Goal: Task Accomplishment & Management: Manage account settings

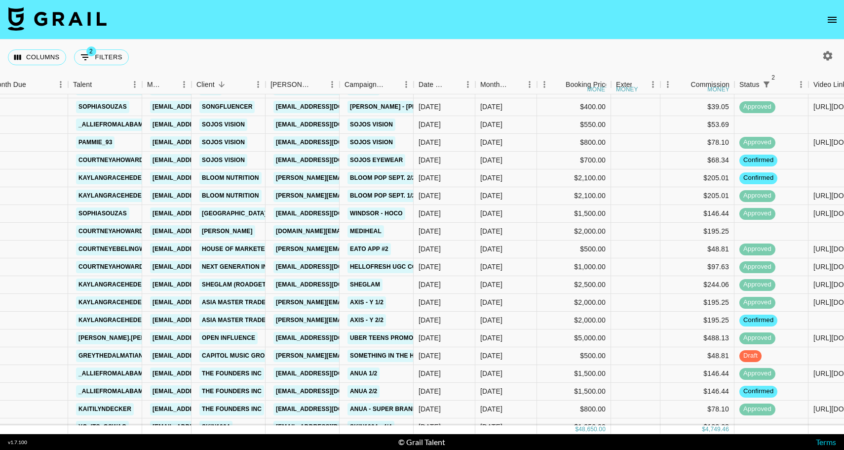
scroll to position [66, 13]
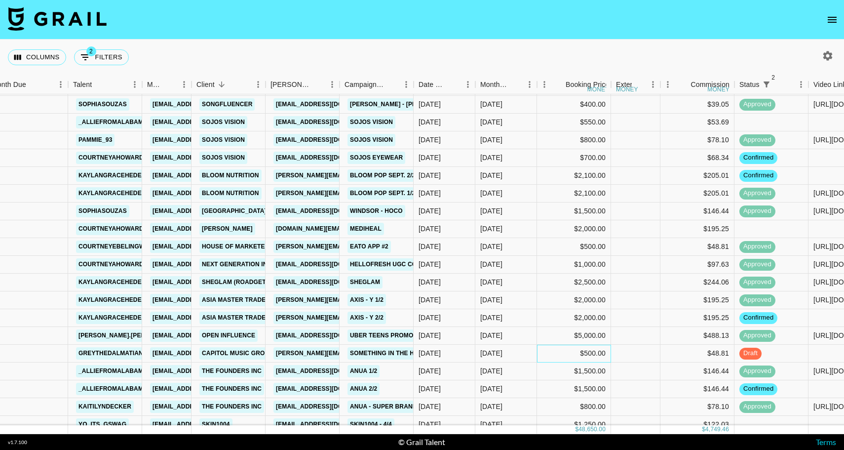
click at [540, 349] on div "$500.00" at bounding box center [574, 354] width 74 height 18
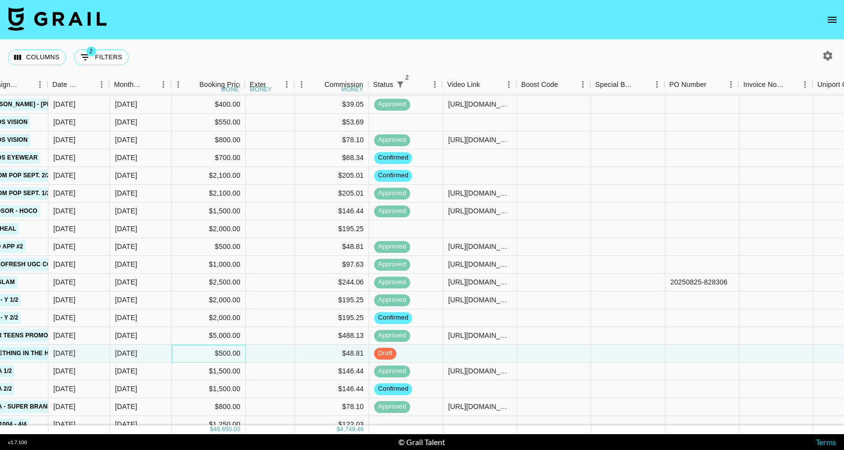
scroll to position [66, 380]
click at [482, 348] on div at bounding box center [479, 354] width 74 height 18
type input "[URL][DOMAIN_NAME]"
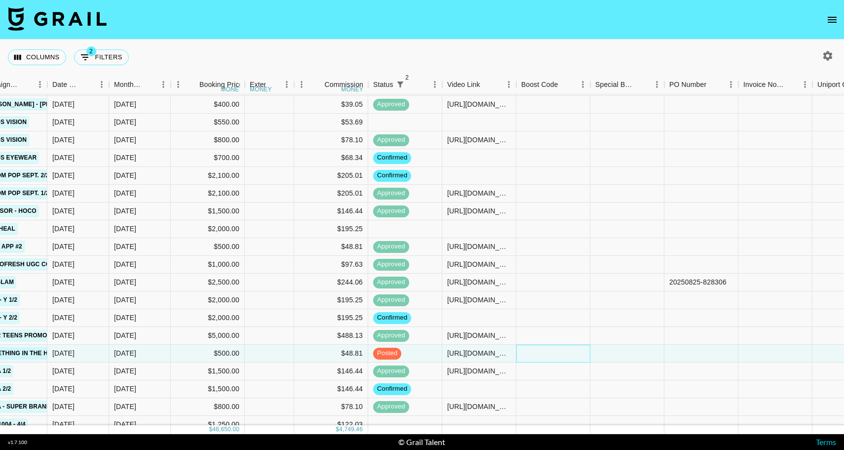
click at [535, 357] on div at bounding box center [553, 354] width 74 height 18
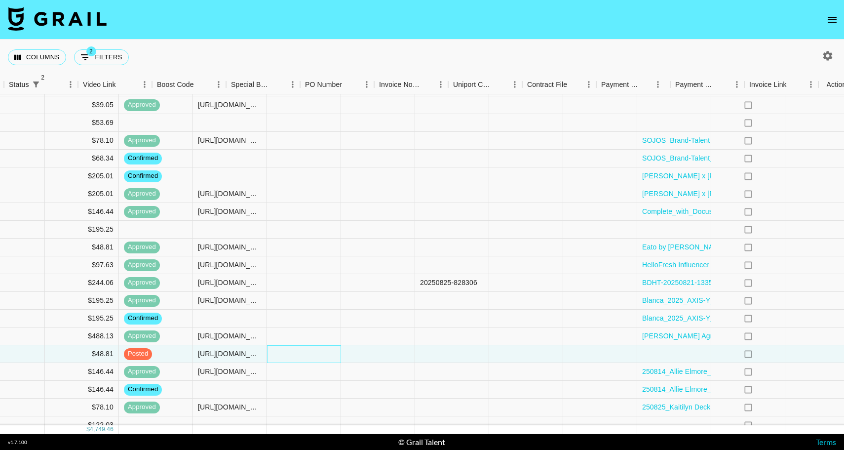
scroll to position [66, 758]
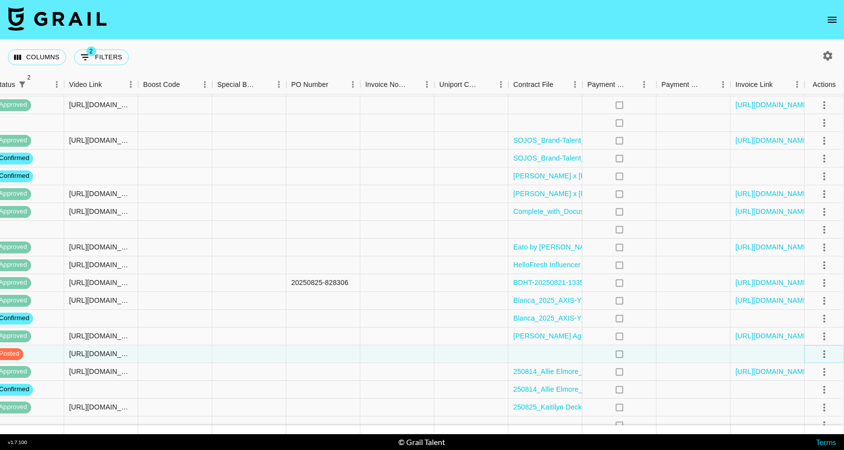
click at [824, 351] on icon "select merge strategy" at bounding box center [825, 354] width 2 height 8
click at [808, 328] on div "Approve" at bounding box center [803, 333] width 30 height 12
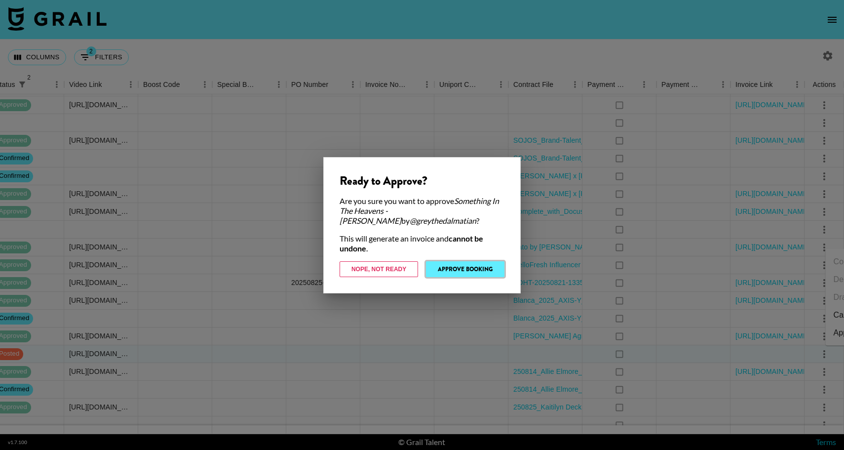
click at [459, 266] on button "Approve Booking" at bounding box center [465, 269] width 78 height 16
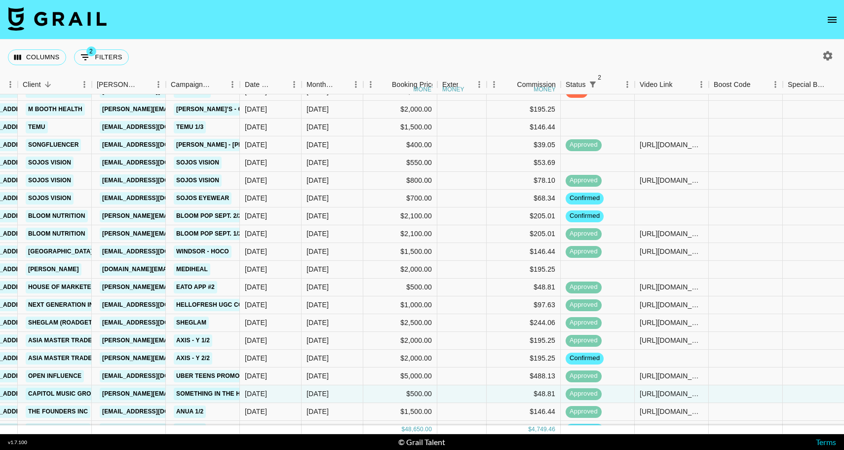
scroll to position [0, 187]
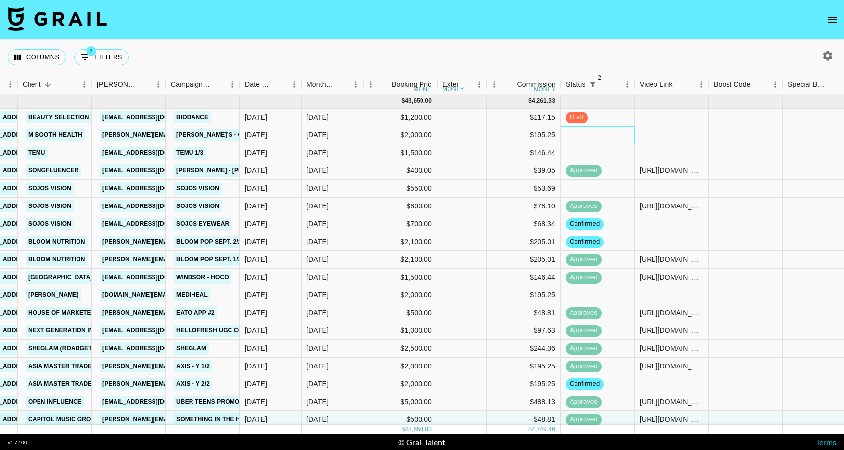
click at [586, 141] on div at bounding box center [598, 135] width 74 height 18
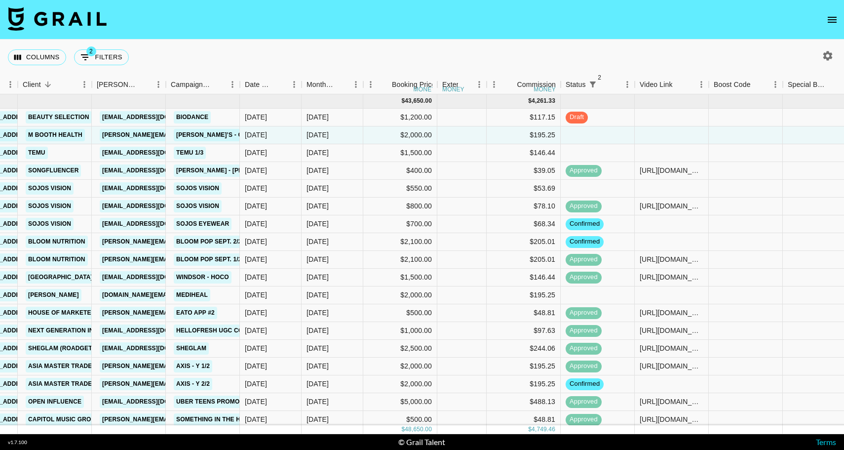
click at [828, 20] on icon "open drawer" at bounding box center [832, 20] width 9 height 6
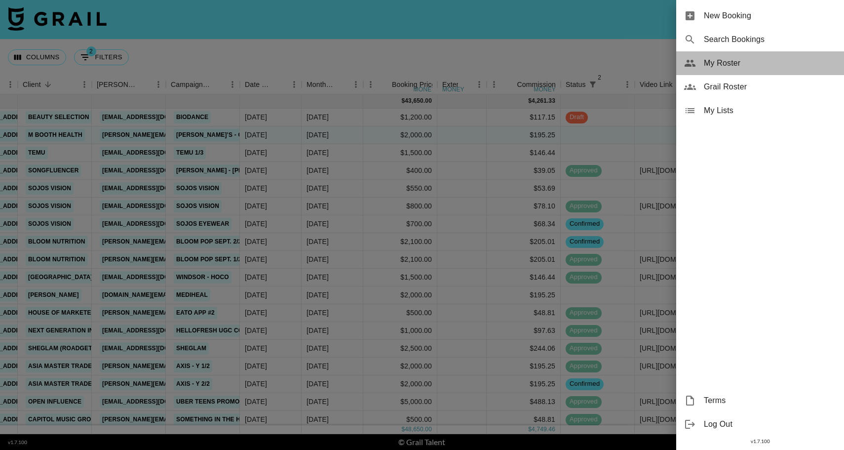
click at [727, 63] on span "My Roster" at bounding box center [770, 63] width 132 height 12
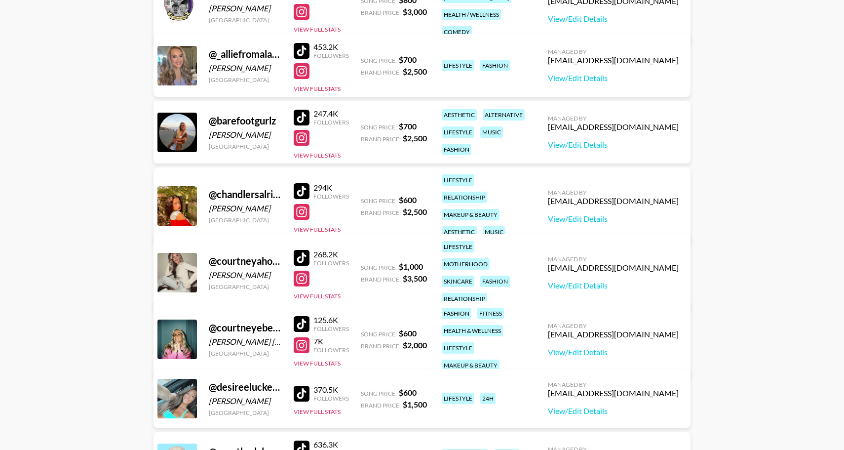
scroll to position [185, 0]
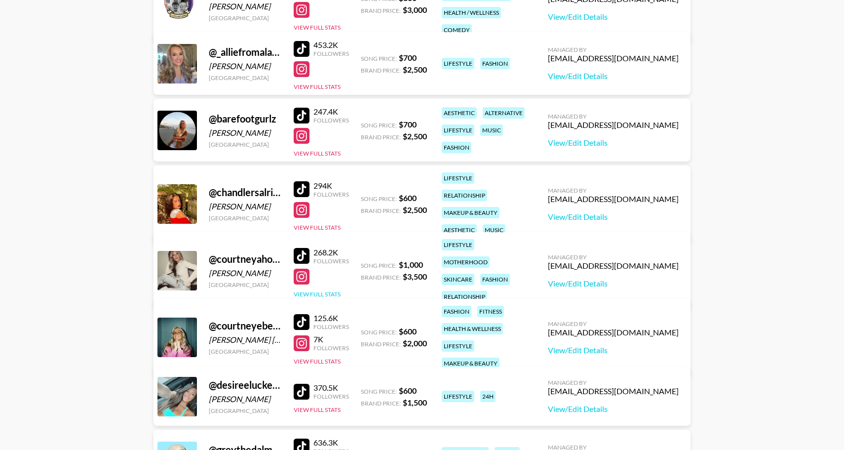
click at [320, 290] on button "View Full Stats" at bounding box center [317, 293] width 47 height 7
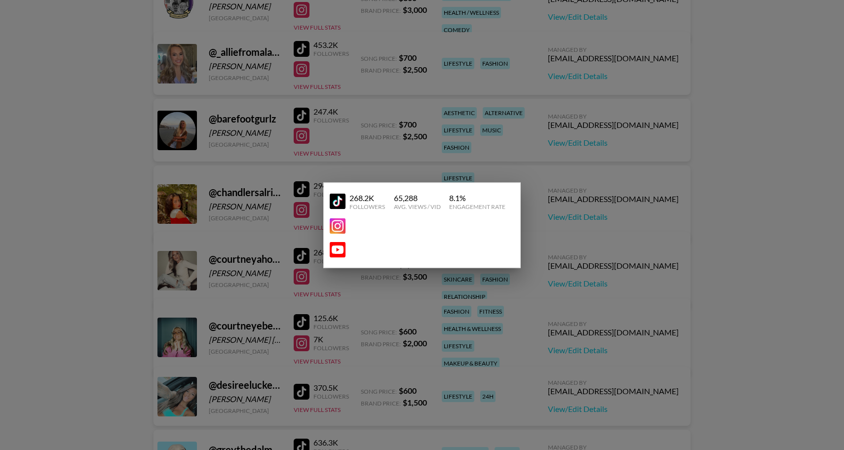
click at [338, 229] on img at bounding box center [338, 226] width 16 height 16
click at [378, 279] on div at bounding box center [422, 225] width 844 height 450
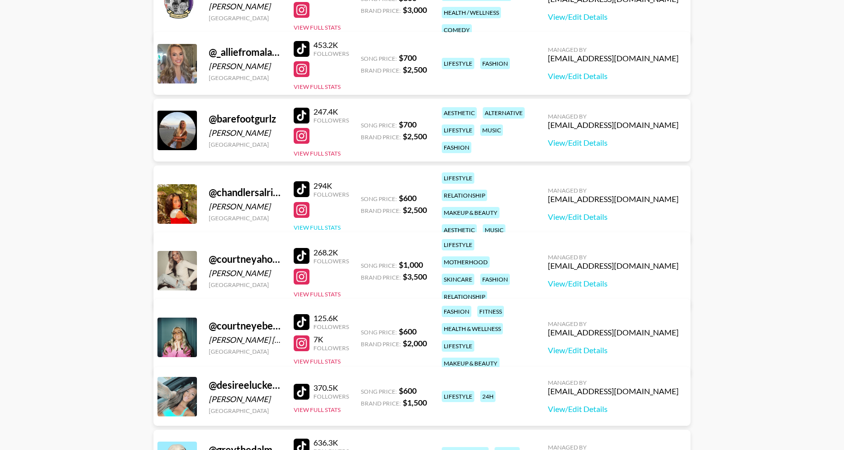
click at [313, 224] on button "View Full Stats" at bounding box center [317, 227] width 47 height 7
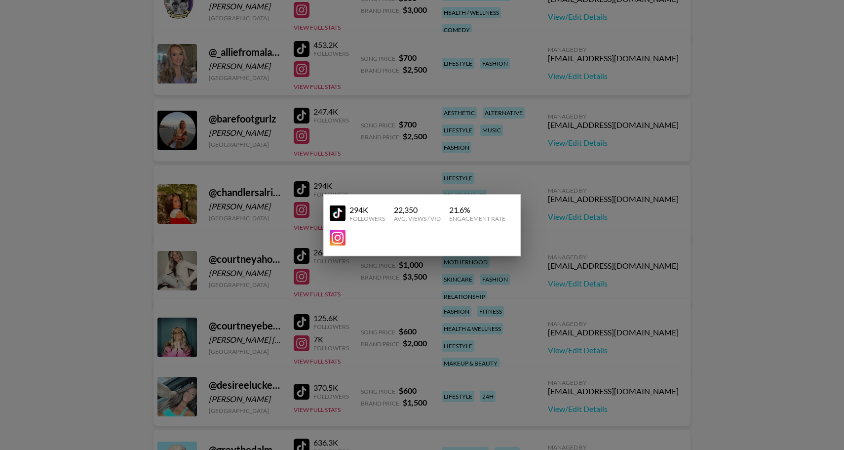
click at [336, 284] on div at bounding box center [422, 225] width 844 height 450
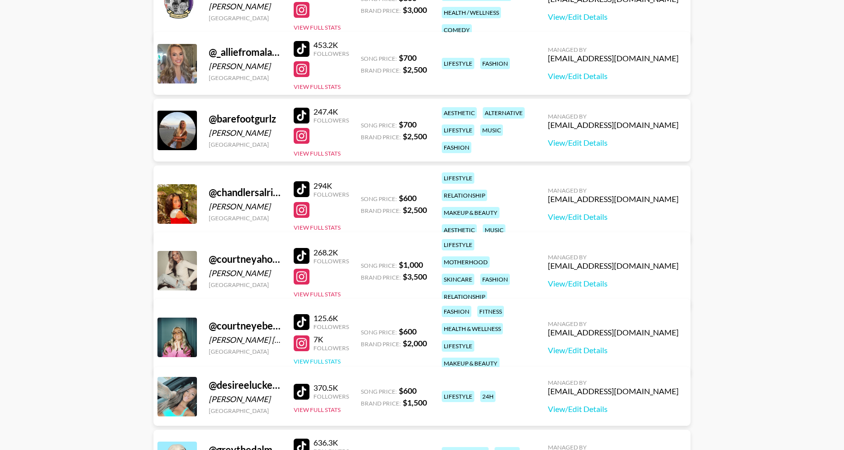
click at [323, 357] on button "View Full Stats" at bounding box center [317, 360] width 47 height 7
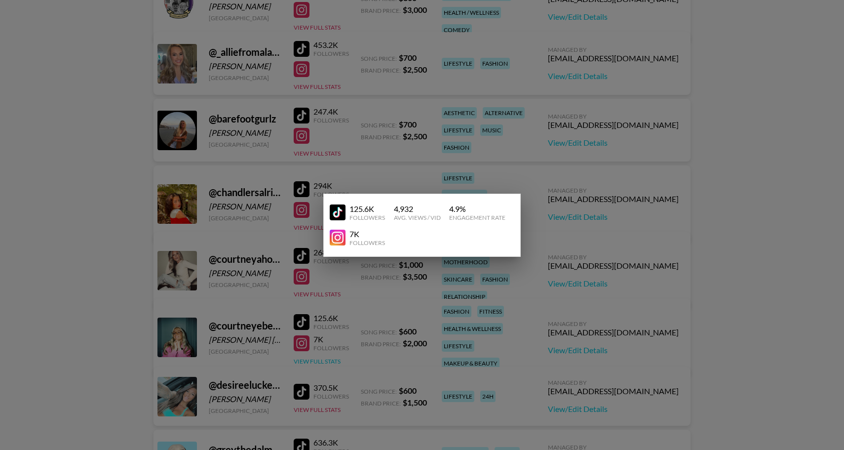
click at [323, 357] on div at bounding box center [422, 225] width 844 height 450
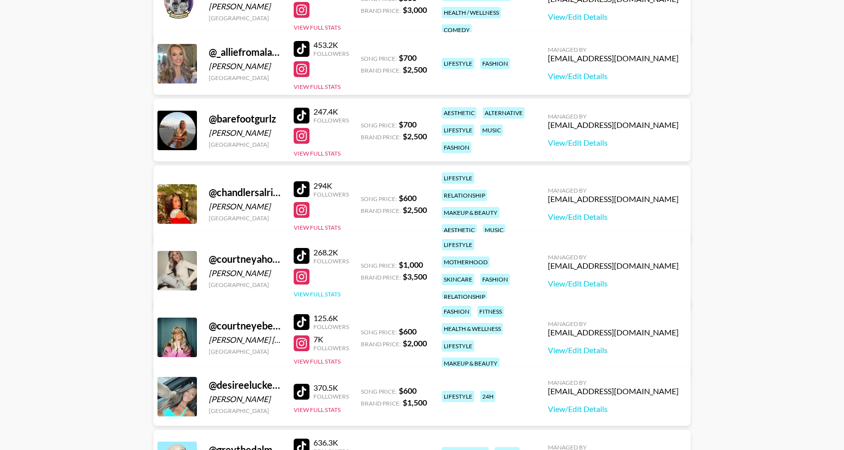
click at [318, 290] on button "View Full Stats" at bounding box center [317, 293] width 47 height 7
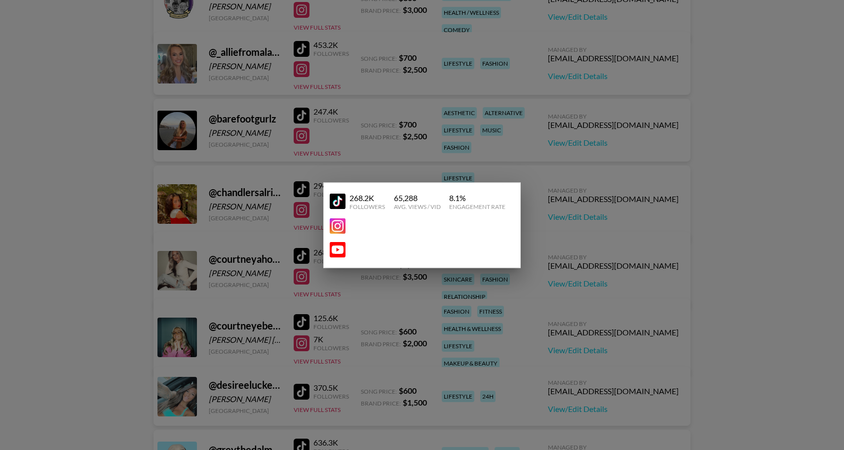
click at [262, 188] on div at bounding box center [422, 225] width 844 height 450
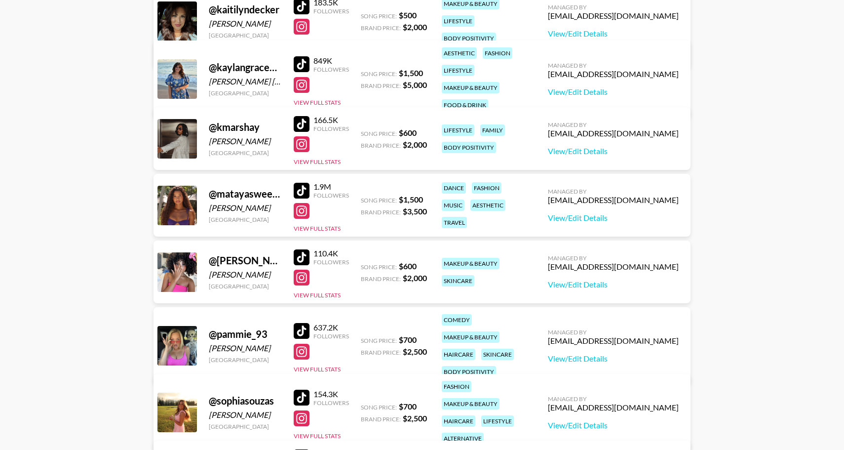
scroll to position [778, 0]
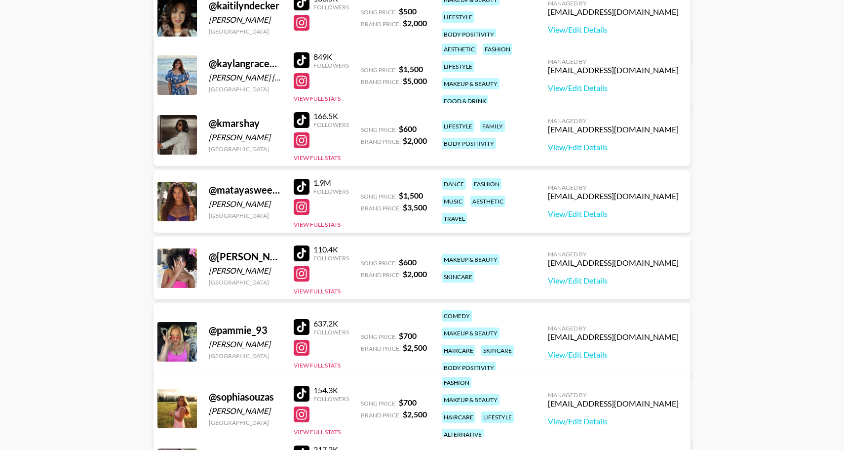
click at [304, 187] on div at bounding box center [302, 187] width 16 height 16
click at [320, 224] on button "View Full Stats" at bounding box center [317, 224] width 47 height 7
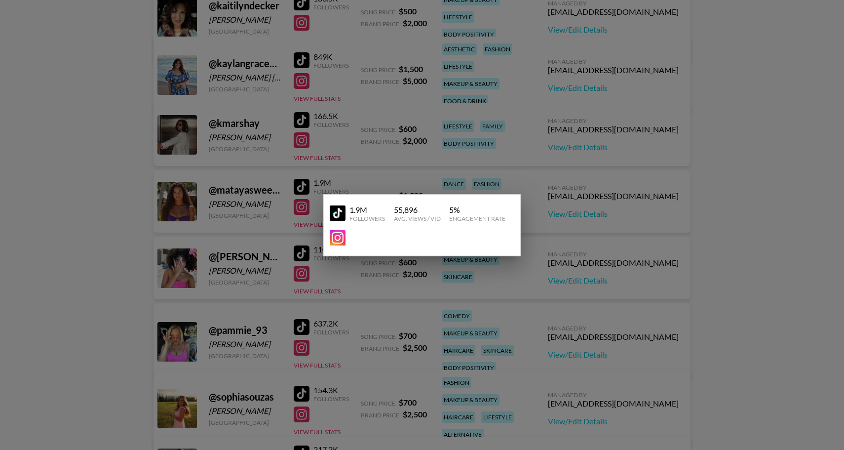
click at [238, 218] on div at bounding box center [422, 225] width 844 height 450
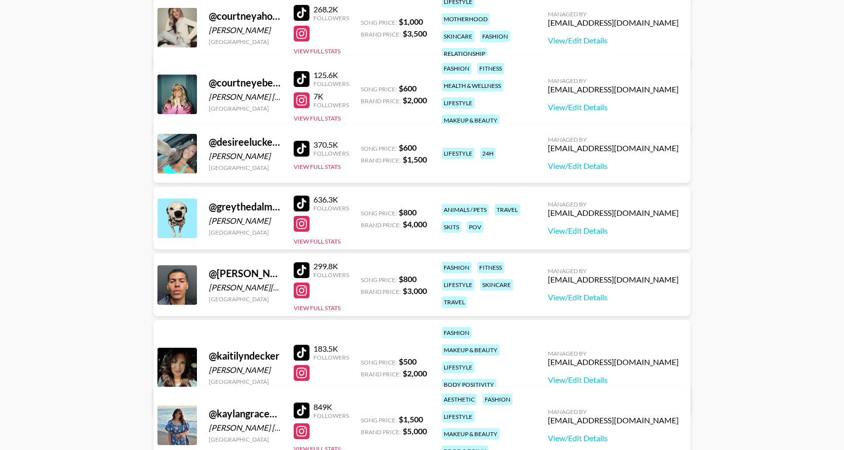
scroll to position [425, 0]
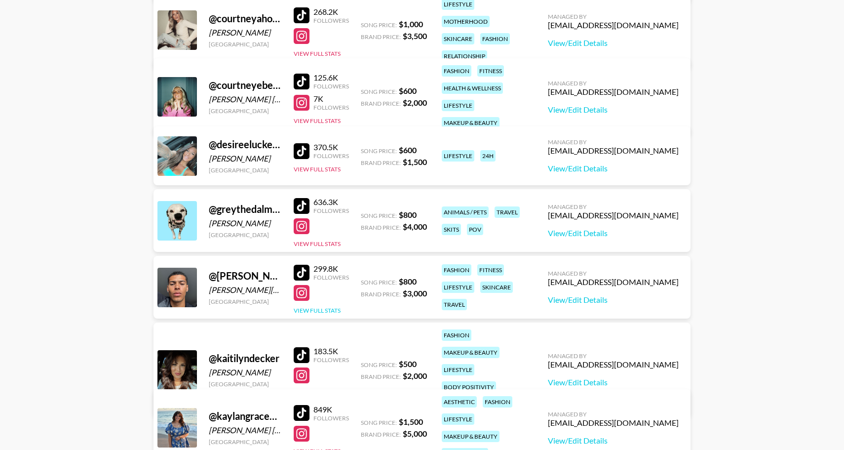
click at [319, 308] on button "View Full Stats" at bounding box center [317, 310] width 47 height 7
